Goal: Transaction & Acquisition: Purchase product/service

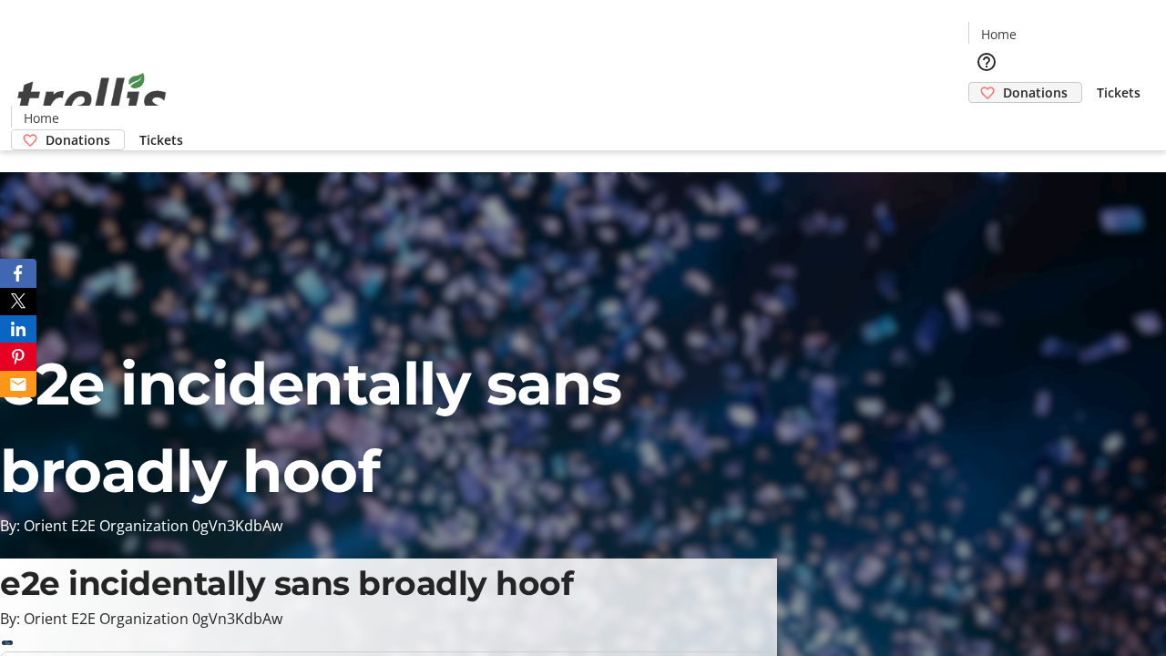
click at [1003, 83] on span "Donations" at bounding box center [1035, 92] width 65 height 19
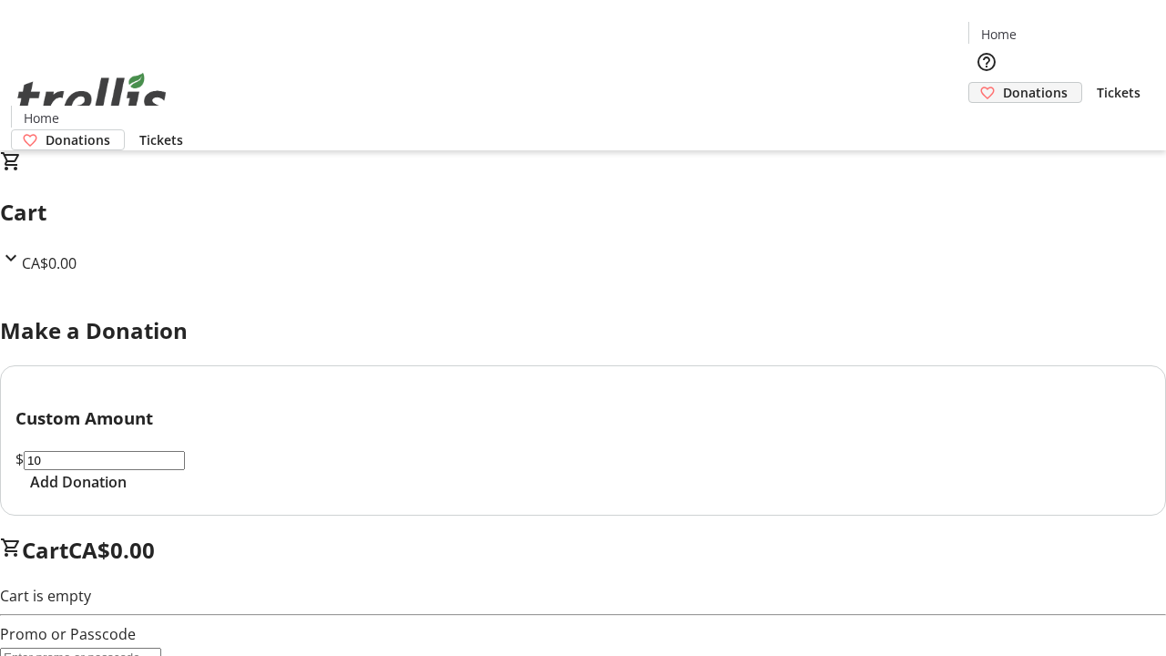
click at [127, 493] on span "Add Donation" at bounding box center [78, 482] width 97 height 22
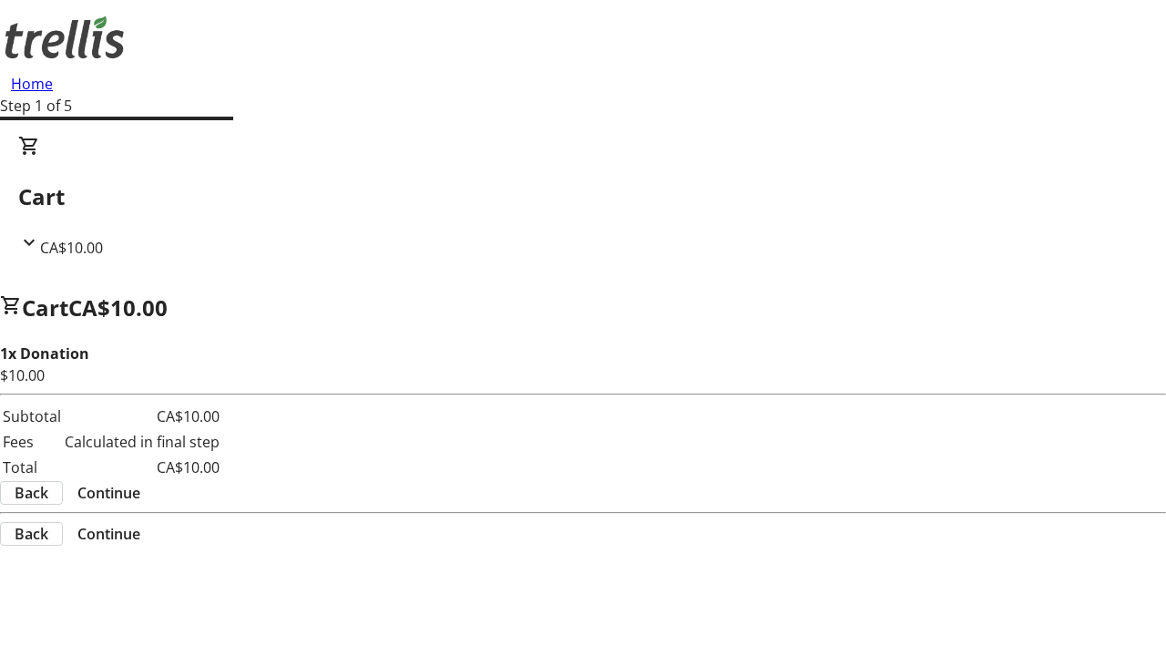
select select "CA"
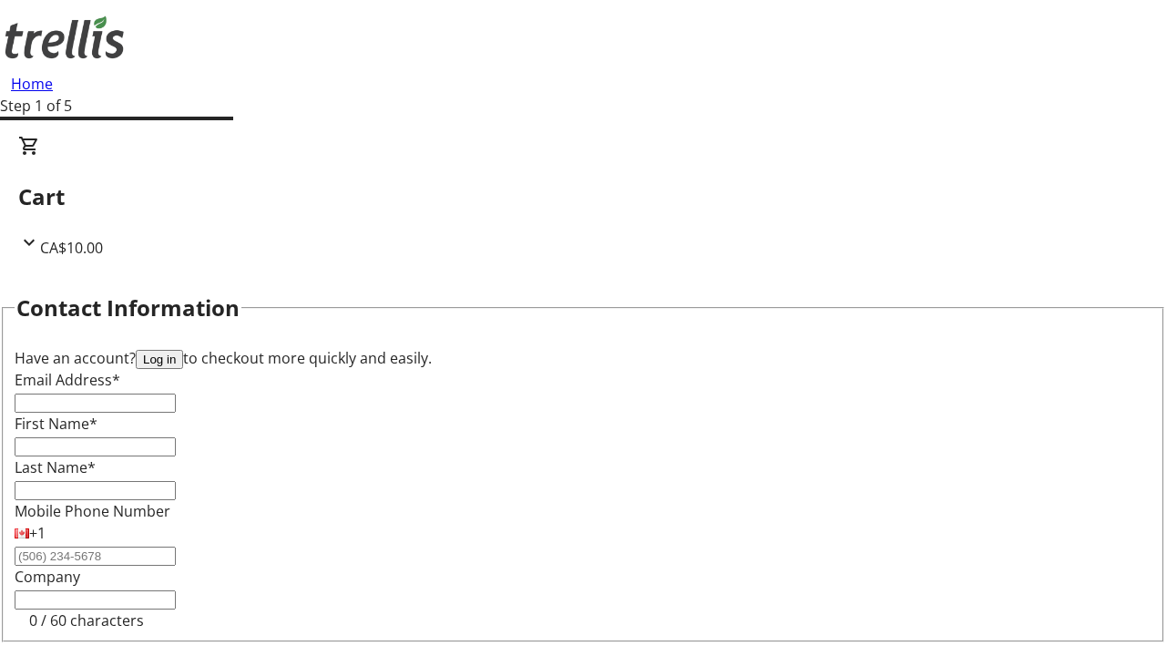
click at [183, 350] on button "Log in" at bounding box center [159, 359] width 47 height 19
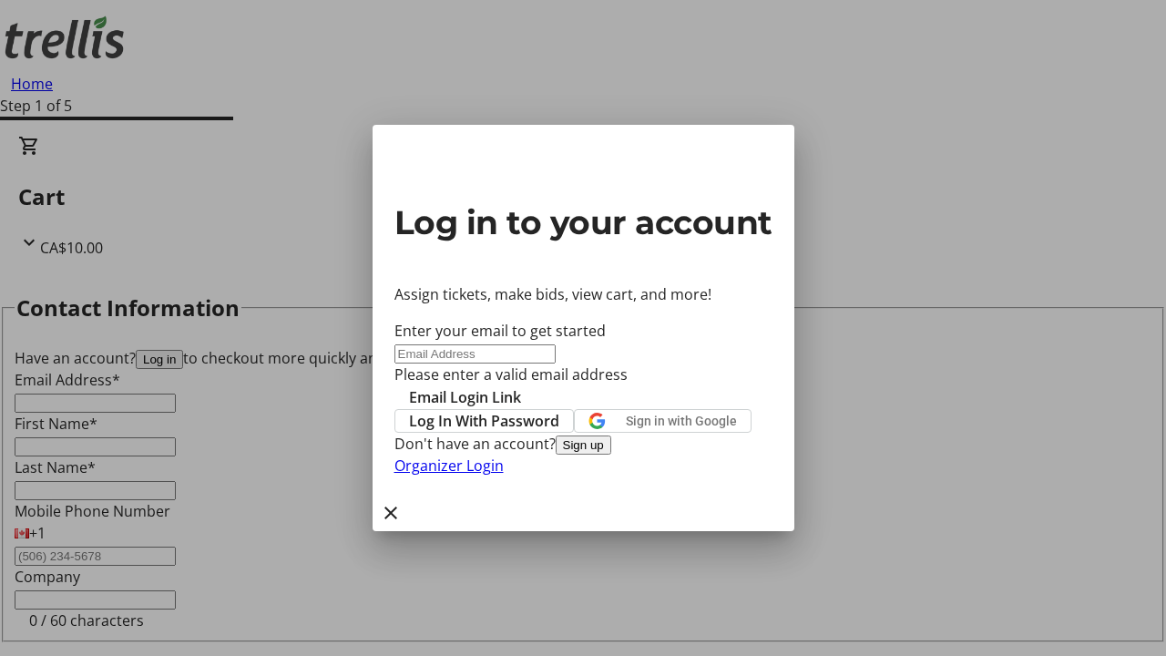
click at [611, 455] on button "Sign up" at bounding box center [584, 444] width 56 height 19
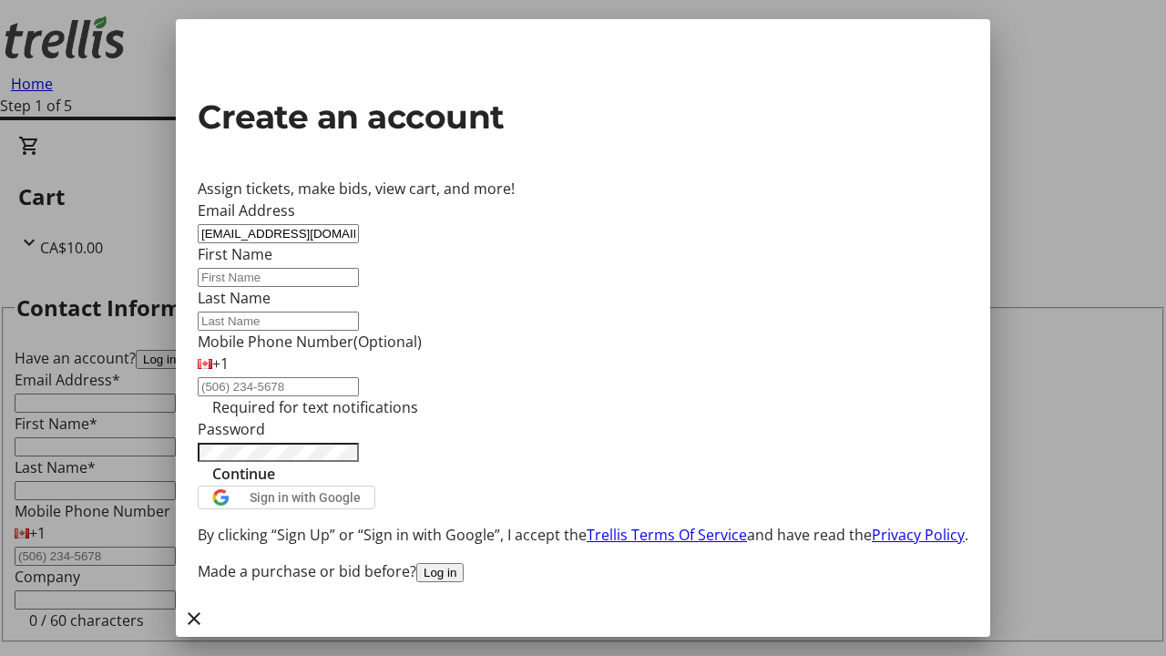
type input "[EMAIL_ADDRESS][DOMAIN_NAME]"
type input "Hailie"
type input "[PERSON_NAME]"
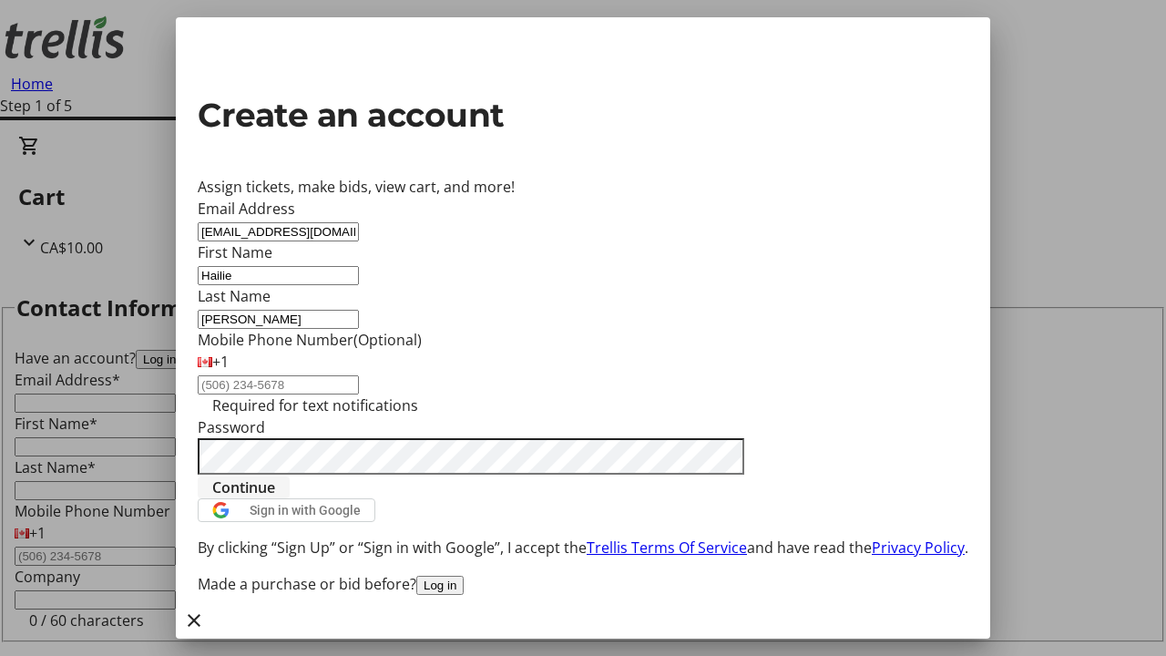
click at [275, 498] on span "Continue" at bounding box center [243, 487] width 63 height 22
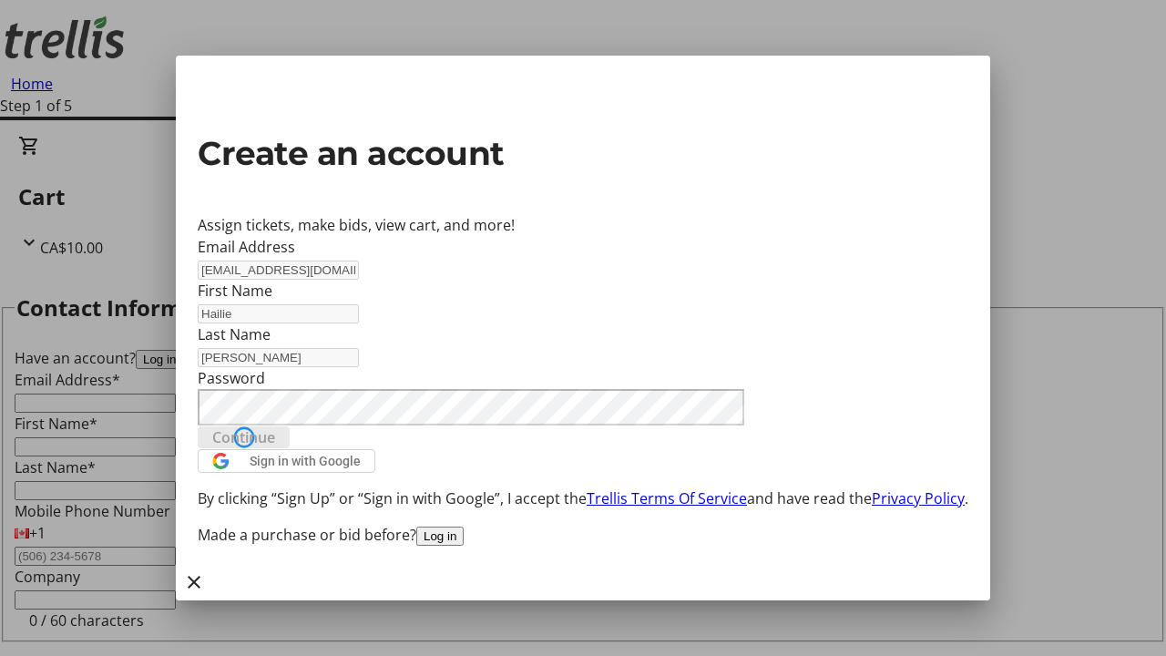
type input "[EMAIL_ADDRESS][DOMAIN_NAME]"
type input "Hailie"
type input "[PERSON_NAME]"
select select "CA"
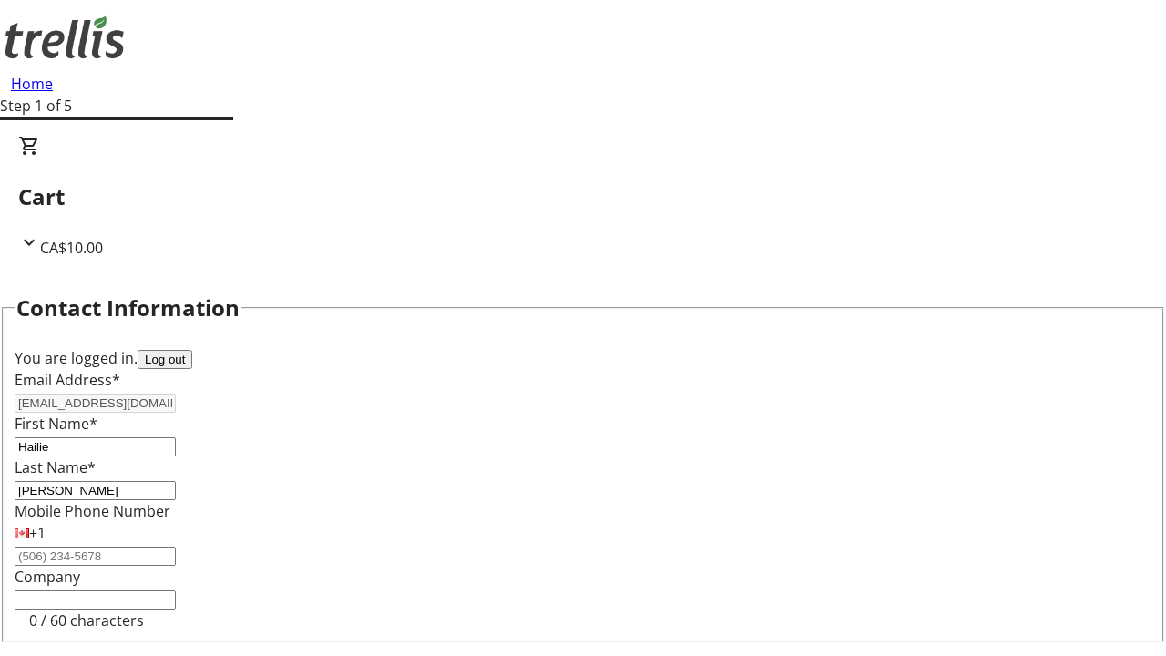
type input "[STREET_ADDRESS][PERSON_NAME]"
type input "Kelowna"
select select "BC"
type input "Kelowna"
type input "V1Y 0C2"
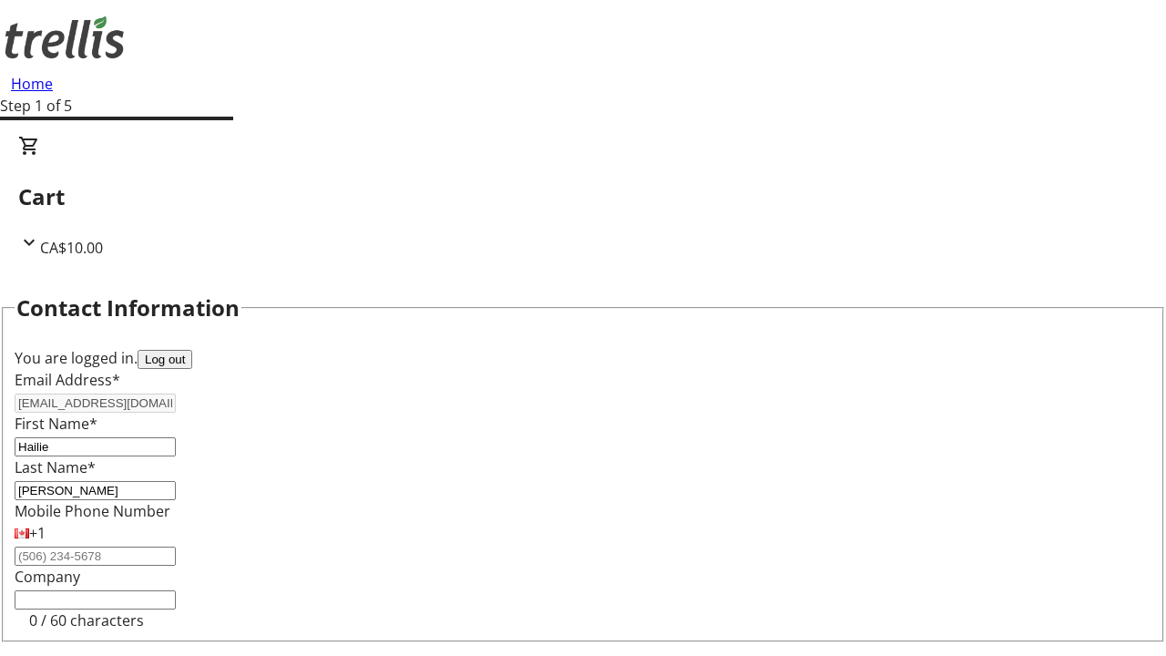
select select "BC"
select select "CA"
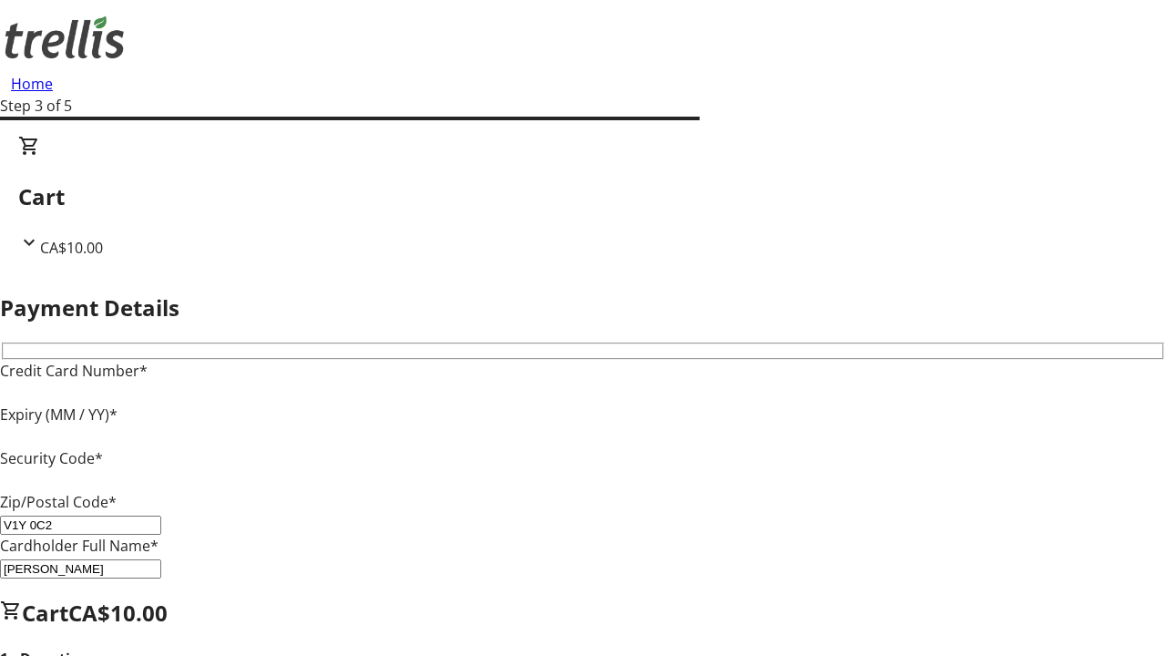
type input "V1Y 0C2"
